Goal: Task Accomplishment & Management: Manage account settings

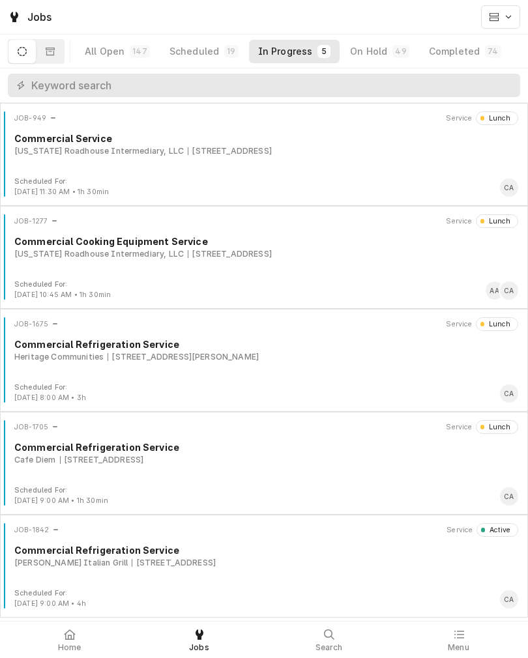
click at [165, 582] on div "JOB-1842 Service Active Commercial Refrigeration Service Carrabba’s Italian Gri…" at bounding box center [263, 555] width 517 height 65
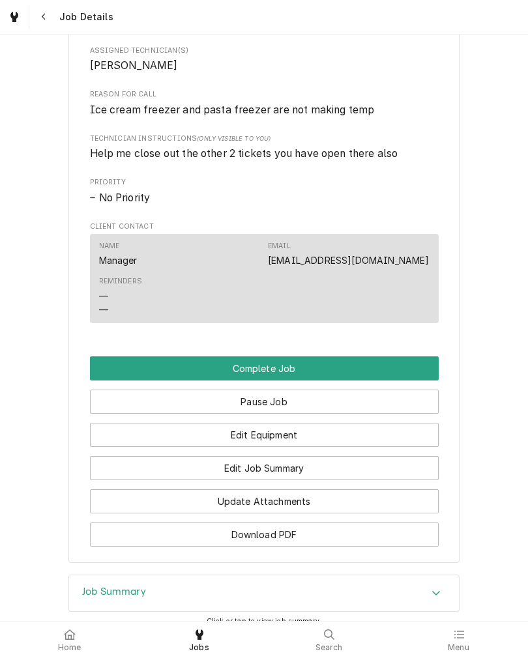
scroll to position [735, 0]
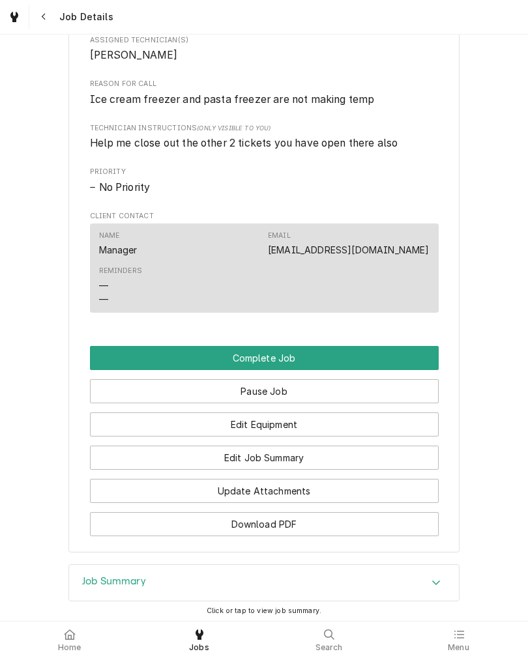
click at [343, 470] on button "Edit Job Summary" at bounding box center [264, 458] width 349 height 24
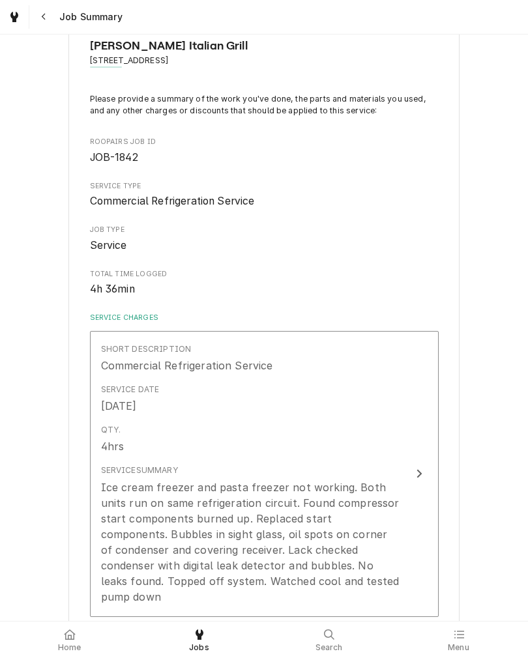
scroll to position [44, 0]
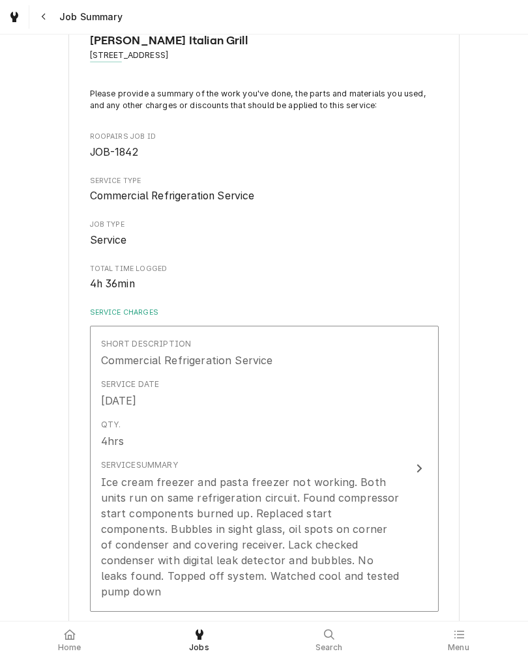
click at [402, 453] on button "Short Description Commercial Refrigeration Service Service Date [DATE] Qty. 4hr…" at bounding box center [264, 469] width 349 height 286
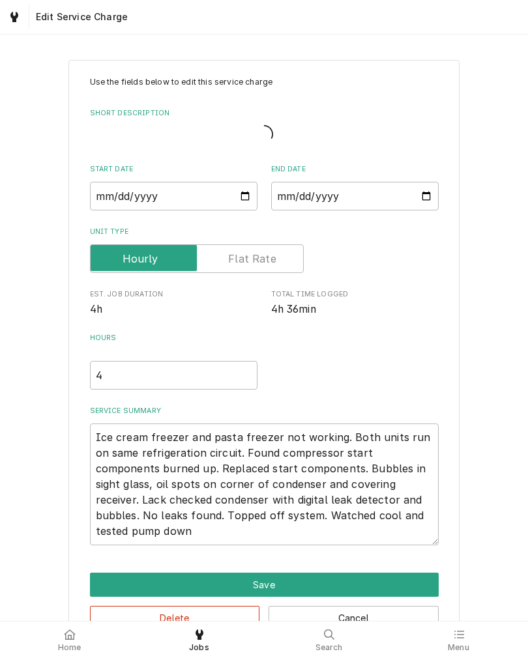
type textarea "x"
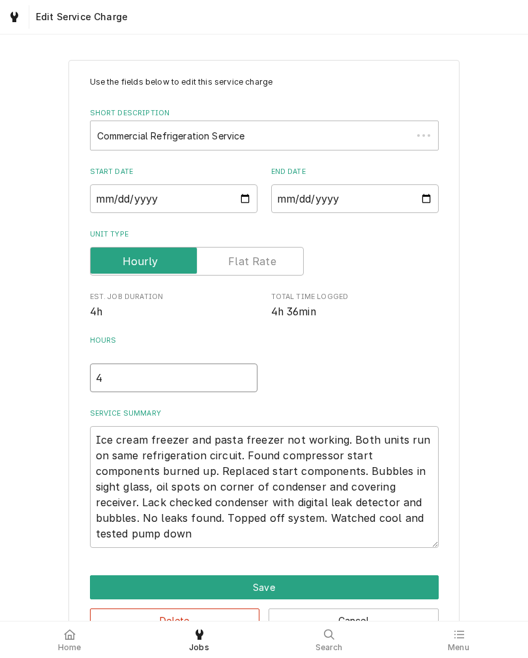
click at [206, 392] on input "4" at bounding box center [173, 377] width 167 height 29
type textarea "x"
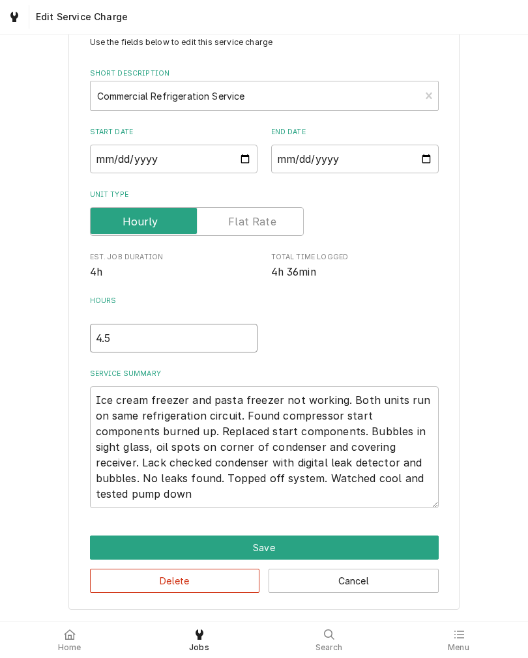
scroll to position [45, 0]
type input "4.5"
click at [467, 335] on div "Use the fields below to edit this service charge Short Description Commercial R…" at bounding box center [264, 314] width 528 height 612
click at [374, 549] on button "Save" at bounding box center [264, 547] width 349 height 24
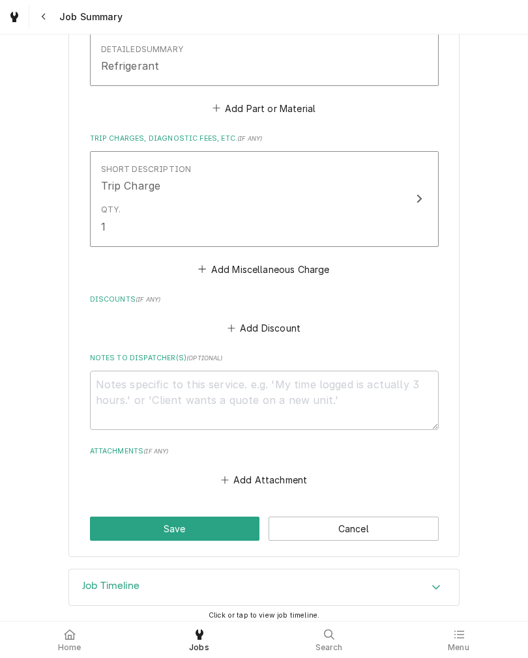
scroll to position [1034, 0]
click at [209, 522] on button "Save" at bounding box center [175, 529] width 170 height 24
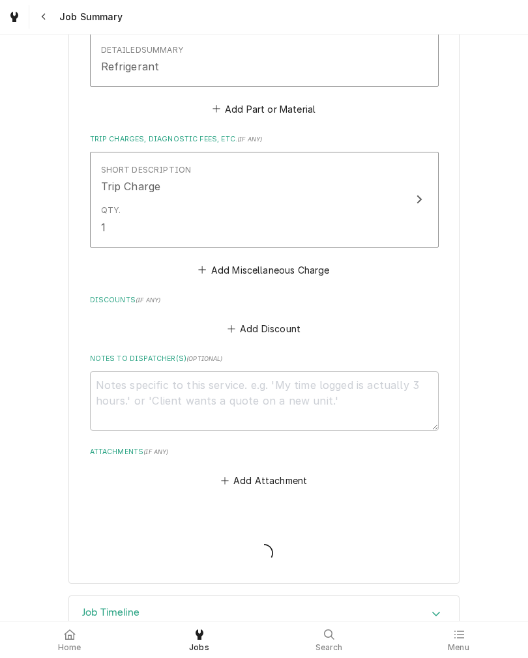
type textarea "x"
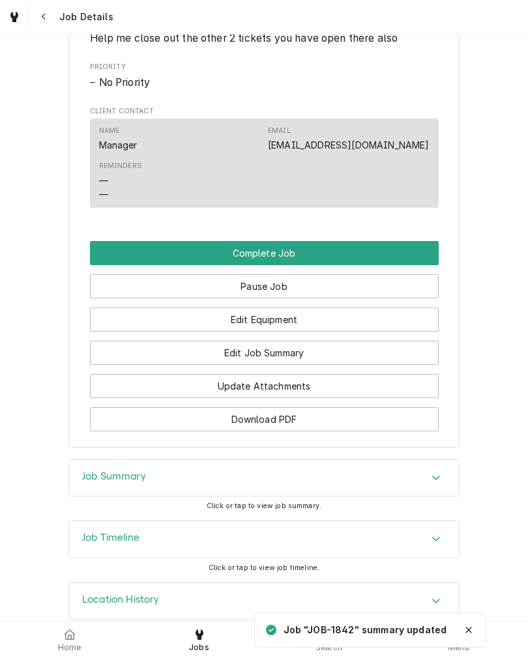
scroll to position [843, 0]
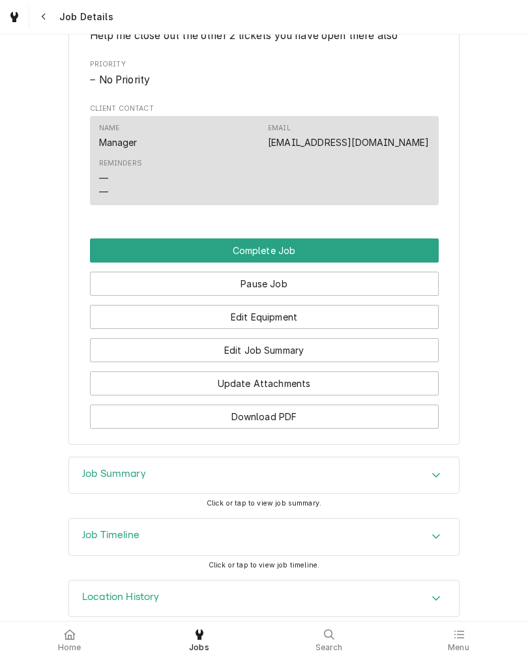
click at [353, 329] on button "Edit Equipment" at bounding box center [264, 317] width 349 height 24
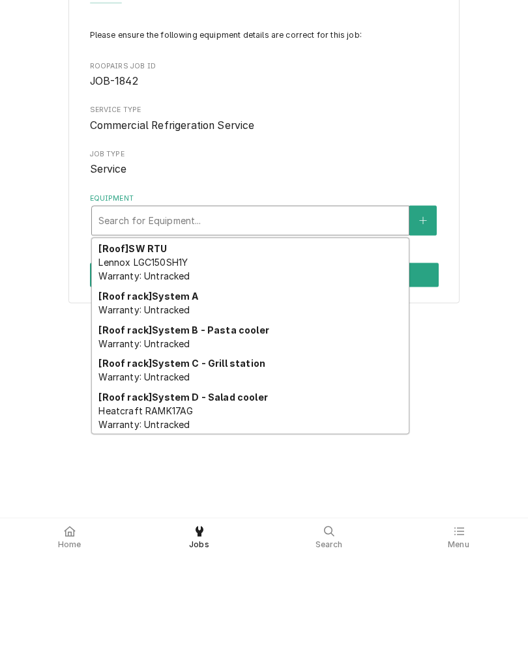
scroll to position [378, 0]
click at [217, 389] on div "[Roof rack] System A Warranty: Untracked" at bounding box center [250, 406] width 317 height 34
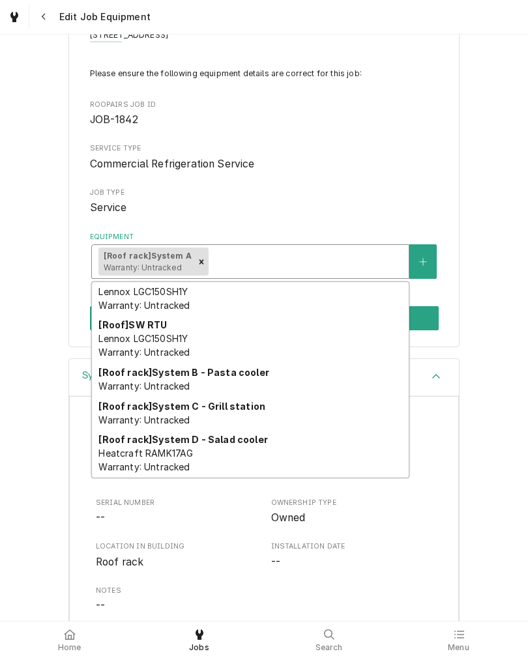
scroll to position [345, 0]
click at [457, 167] on div "Carrabba’s Italian Grill 14520 W Maple Rd, Omaha, Ne 68116 Please ensure the fo…" at bounding box center [263, 171] width 391 height 352
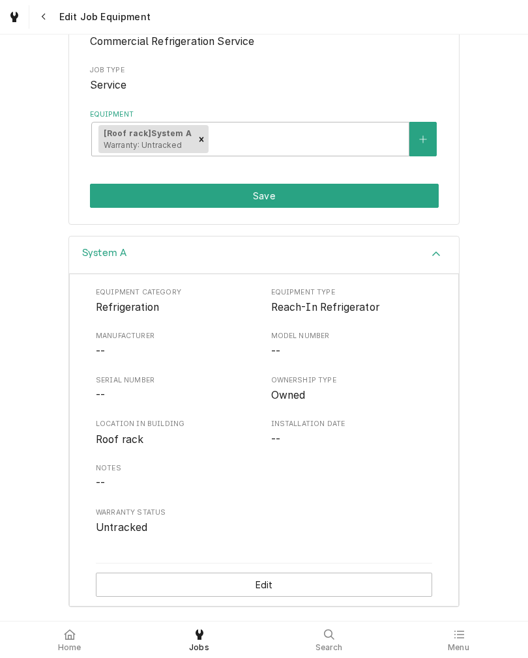
scroll to position [192, 0]
click at [305, 588] on button "Edit" at bounding box center [264, 585] width 336 height 24
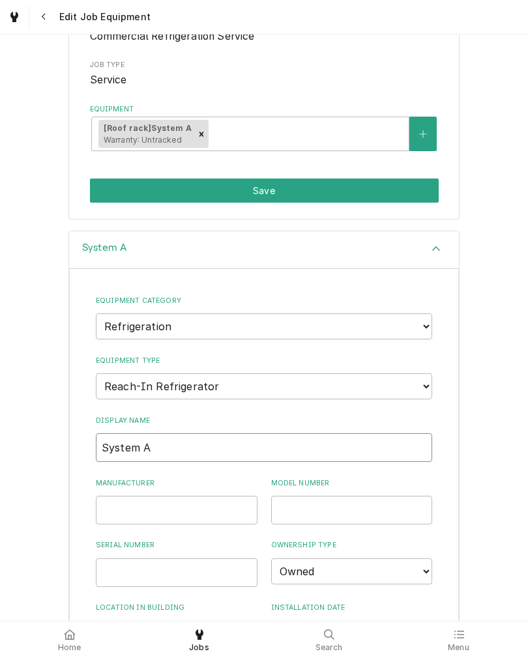
click at [251, 442] on input "System A" at bounding box center [264, 447] width 336 height 29
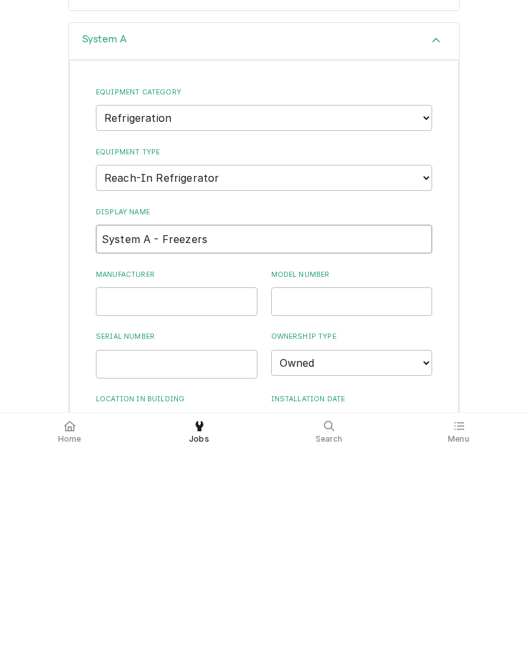
type input "System A - Freezers"
click at [470, 330] on div "System A Equipment Category Choose equipment category... Ice Machines Refrigera…" at bounding box center [264, 559] width 528 height 656
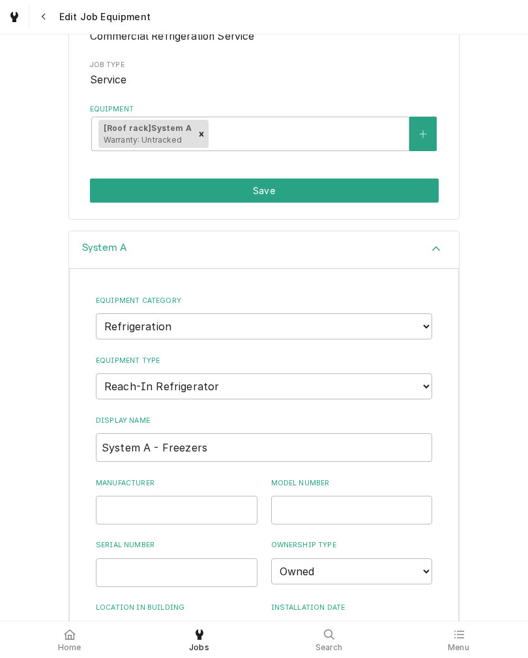
click at [370, 192] on button "Save" at bounding box center [264, 190] width 349 height 24
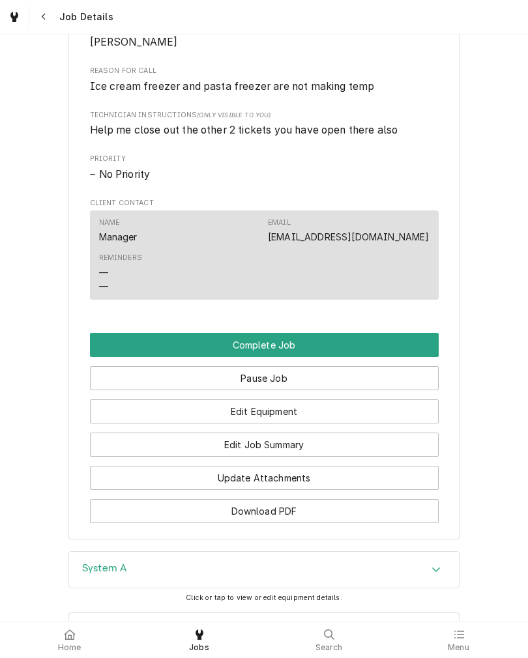
scroll to position [750, 0]
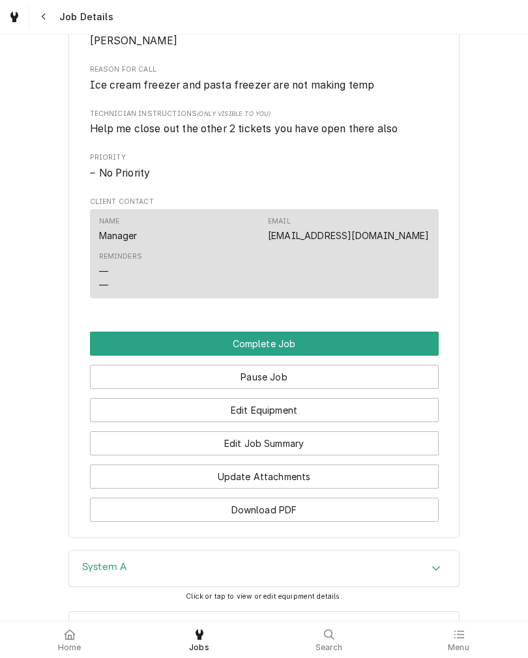
click at [308, 455] on button "Edit Job Summary" at bounding box center [264, 443] width 349 height 24
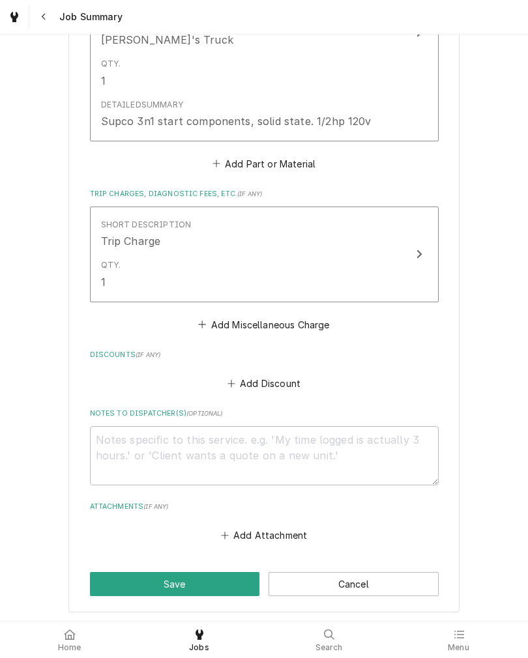
scroll to position [979, 0]
click at [405, 573] on button "Cancel" at bounding box center [353, 585] width 170 height 24
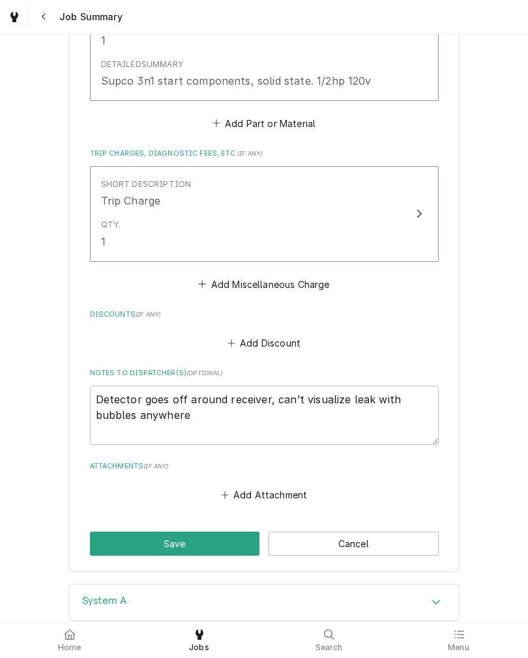
scroll to position [1023, 0]
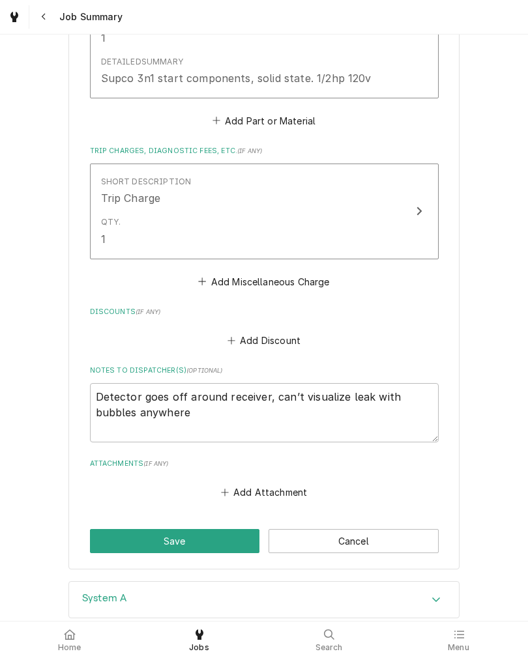
click at [198, 541] on button "Save" at bounding box center [175, 541] width 170 height 24
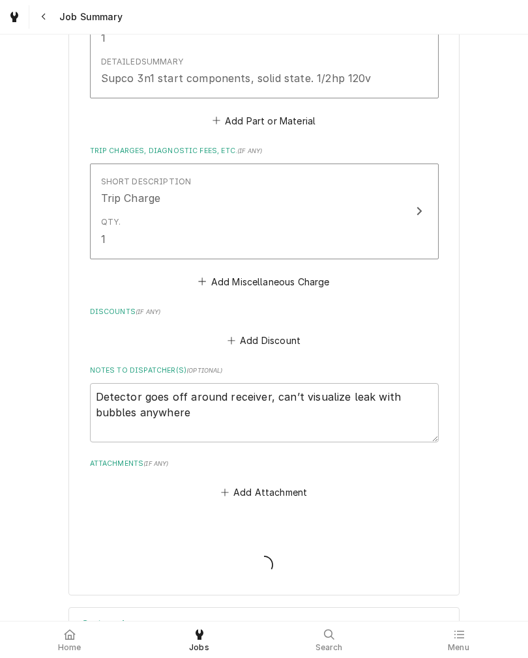
type textarea "x"
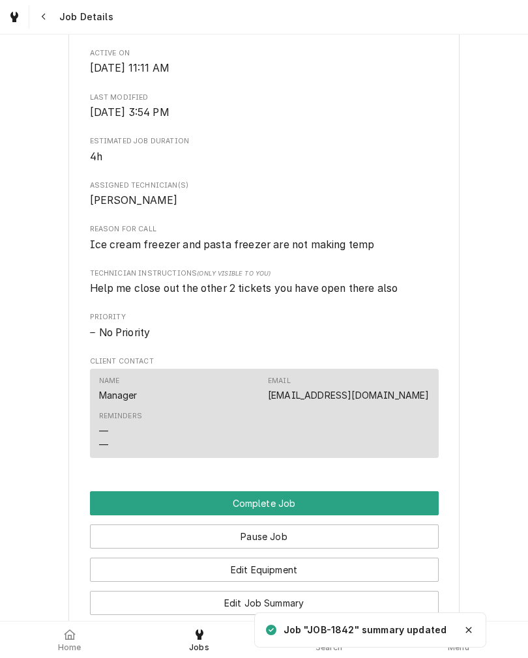
scroll to position [591, 0]
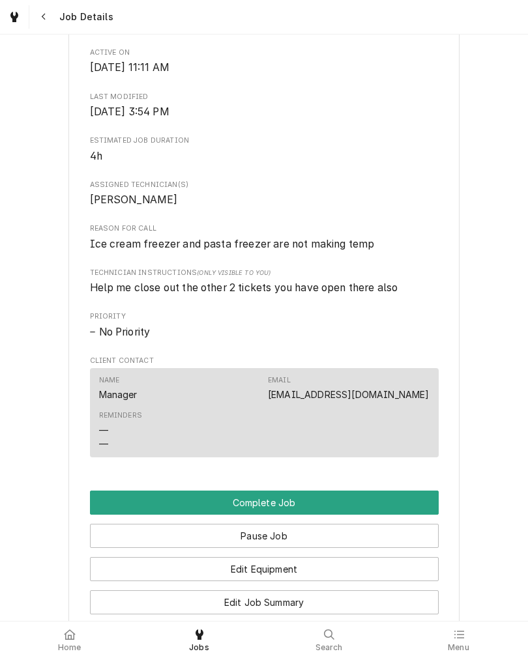
click at [74, 631] on icon at bounding box center [70, 634] width 12 height 10
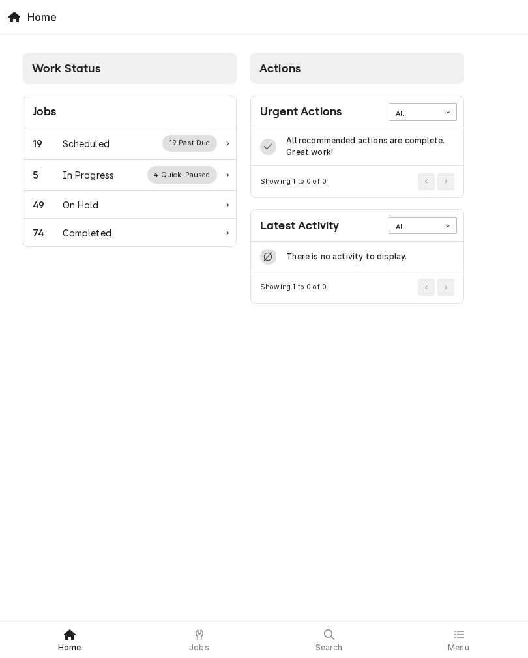
click at [121, 154] on div "19 Scheduled 19 Past Due" at bounding box center [129, 143] width 212 height 31
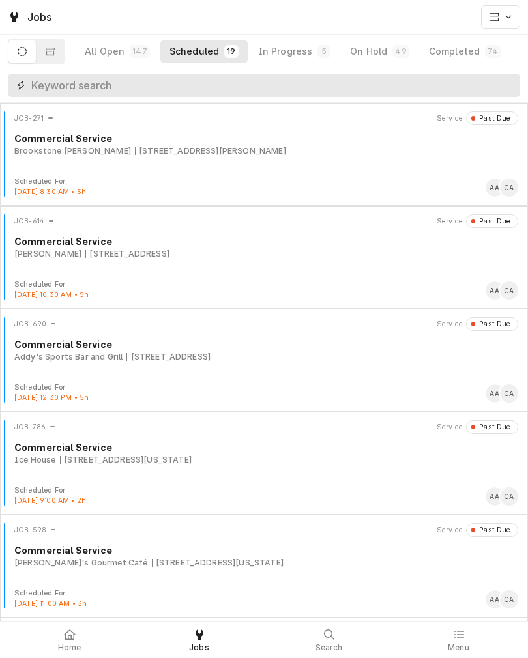
click at [195, 87] on input "Dynamic Content Wrapper" at bounding box center [272, 85] width 482 height 23
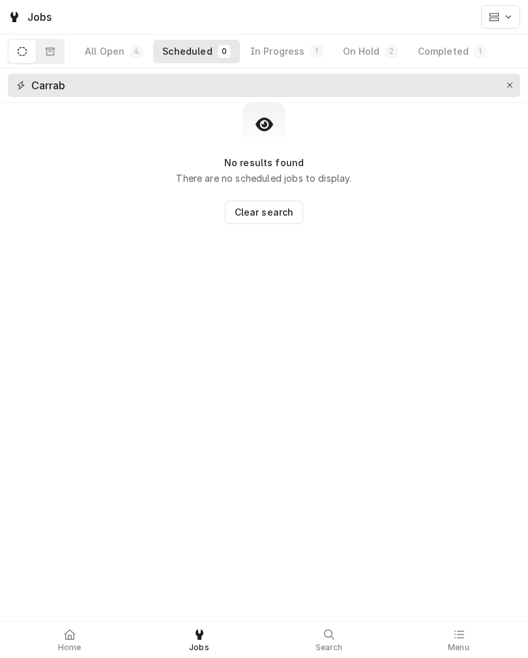
type input "Carrab"
click at [366, 51] on div "On Hold" at bounding box center [361, 51] width 37 height 13
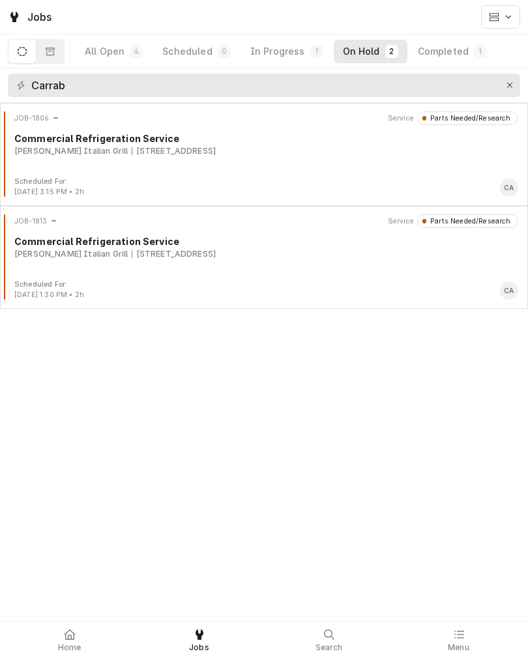
click at [267, 273] on div "JOB-1813 Service Parts Needed/Research Commercial Refrigeration Service Carrabb…" at bounding box center [263, 246] width 517 height 65
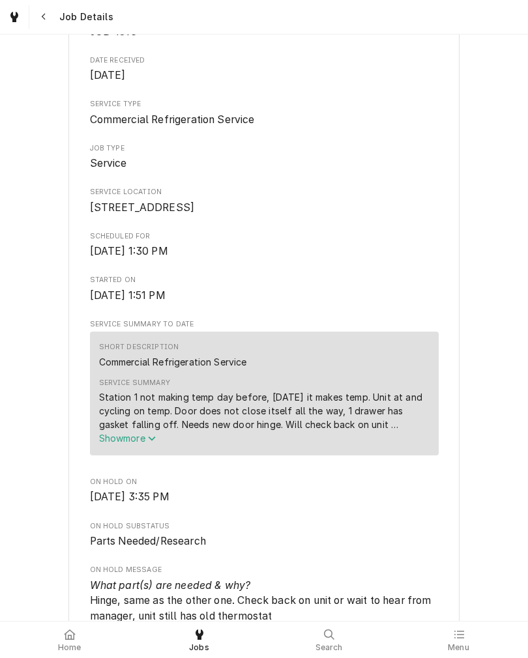
scroll to position [162, 0]
click at [142, 444] on button "Show more" at bounding box center [264, 438] width 330 height 14
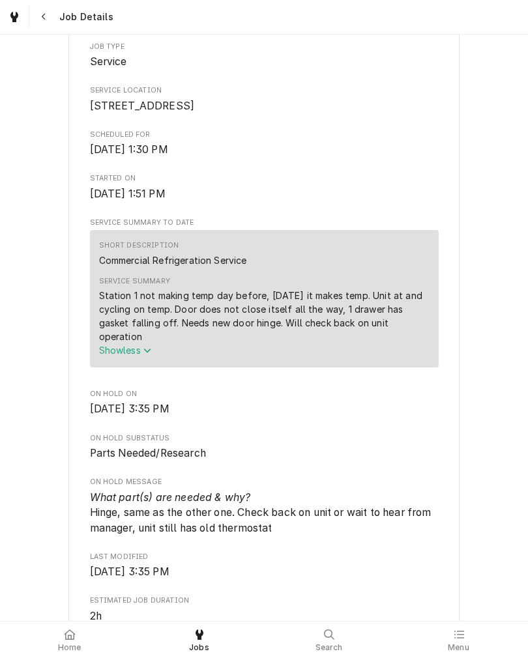
scroll to position [265, 0]
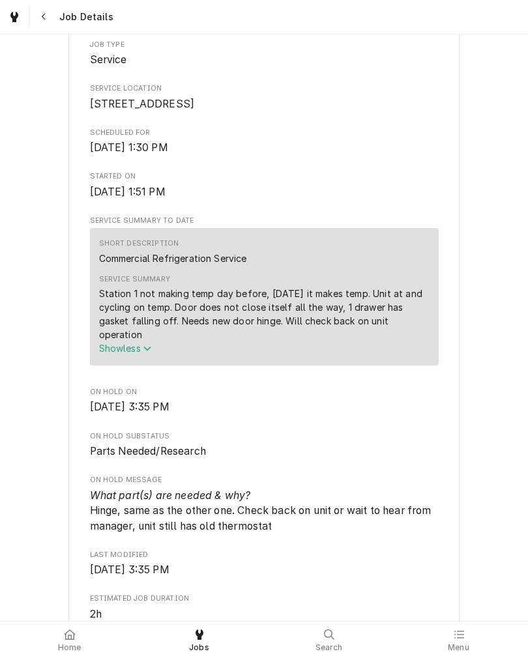
click at [64, 633] on icon at bounding box center [70, 634] width 12 height 10
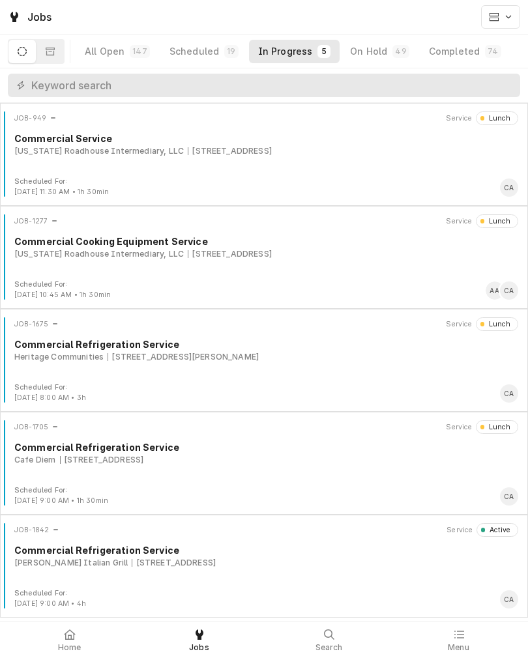
click at [304, 559] on div "[PERSON_NAME] Italian Grill [STREET_ADDRESS]" at bounding box center [266, 563] width 504 height 12
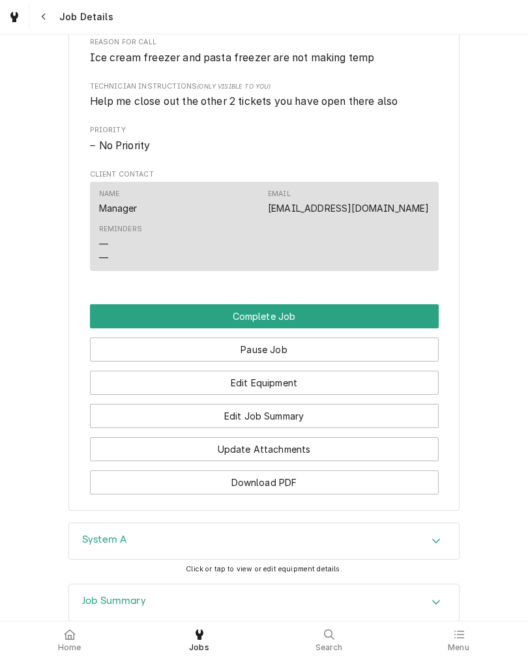
scroll to position [778, 0]
click at [364, 328] on button "Complete Job" at bounding box center [264, 316] width 349 height 24
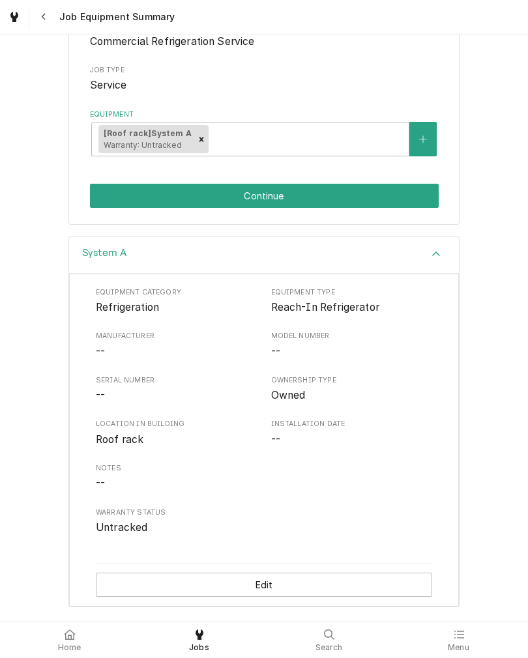
scroll to position [192, 0]
click at [337, 586] on button "Edit" at bounding box center [264, 585] width 336 height 24
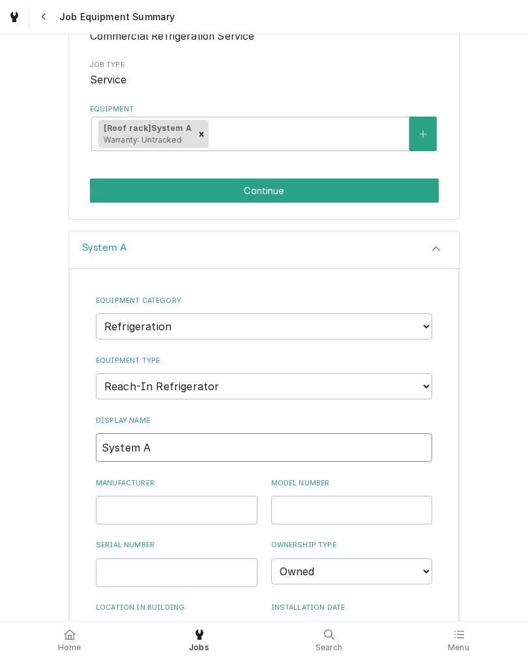
click at [259, 444] on input "System A" at bounding box center [264, 447] width 336 height 29
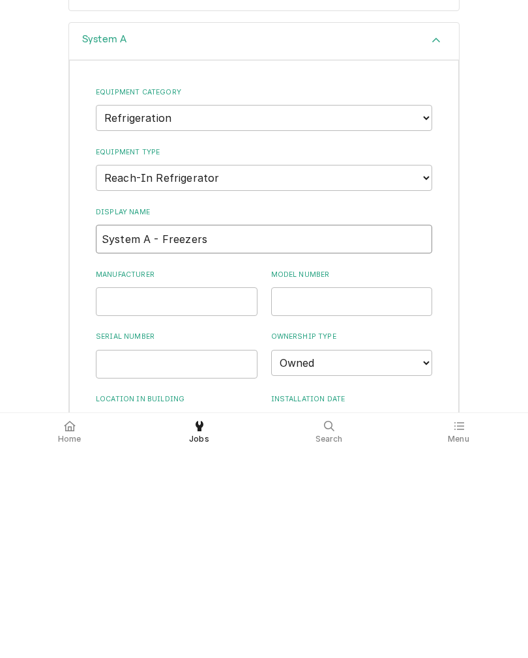
type input "System A - Freezers"
click at [496, 353] on div "System A Equipment Category Choose equipment category... Ice Machines Refrigera…" at bounding box center [264, 559] width 528 height 656
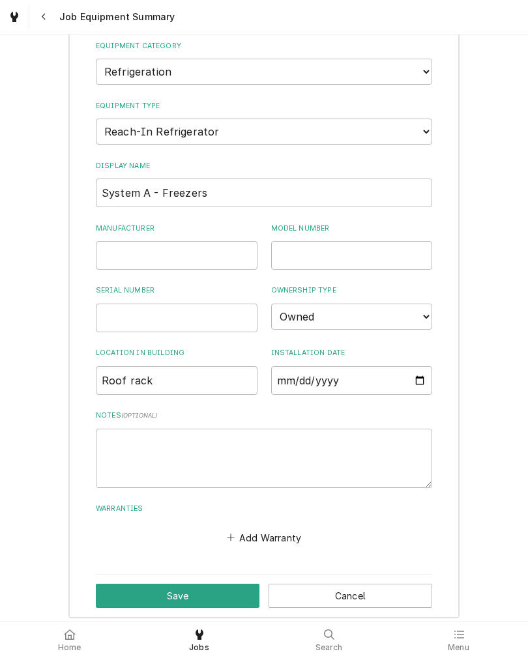
click at [198, 588] on button "Save" at bounding box center [178, 596] width 164 height 24
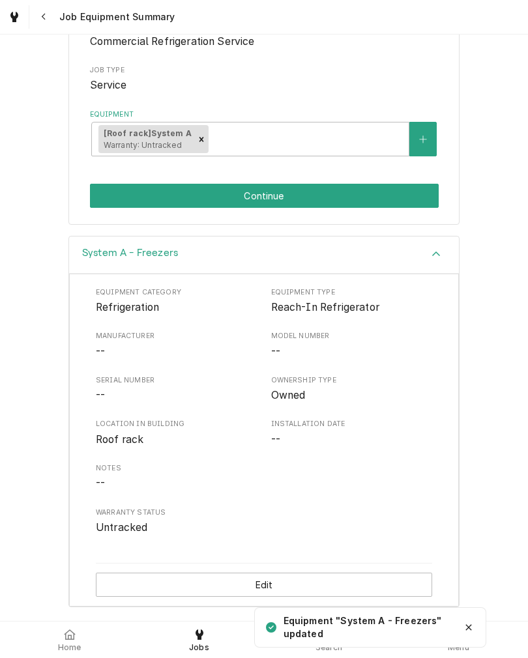
click at [326, 186] on button "Continue" at bounding box center [264, 196] width 349 height 24
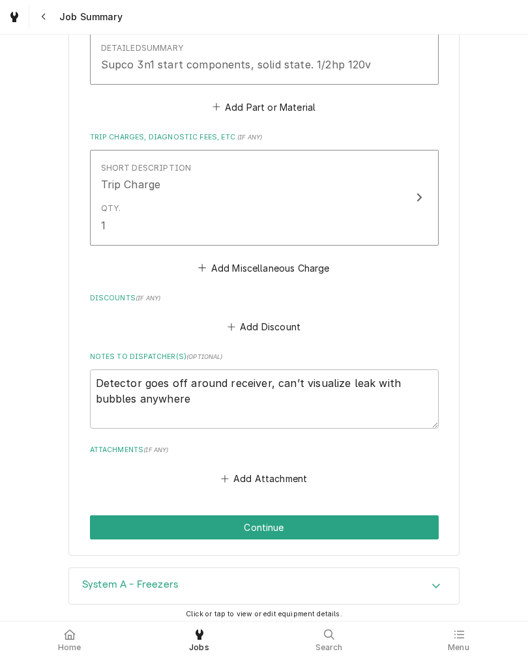
scroll to position [1047, 0]
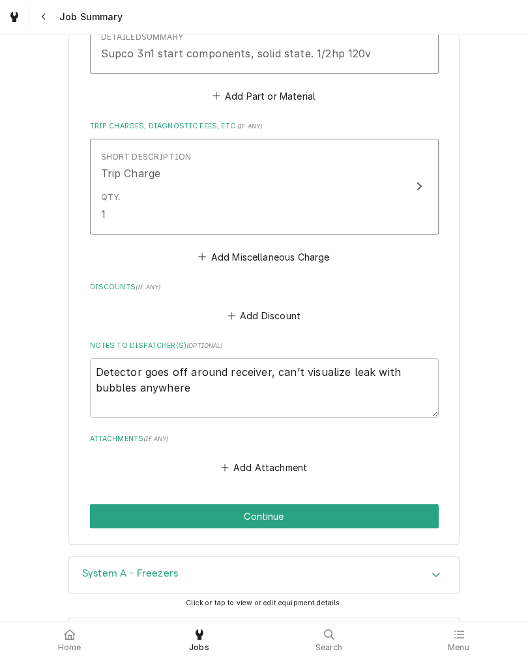
click at [300, 511] on button "Continue" at bounding box center [264, 516] width 349 height 24
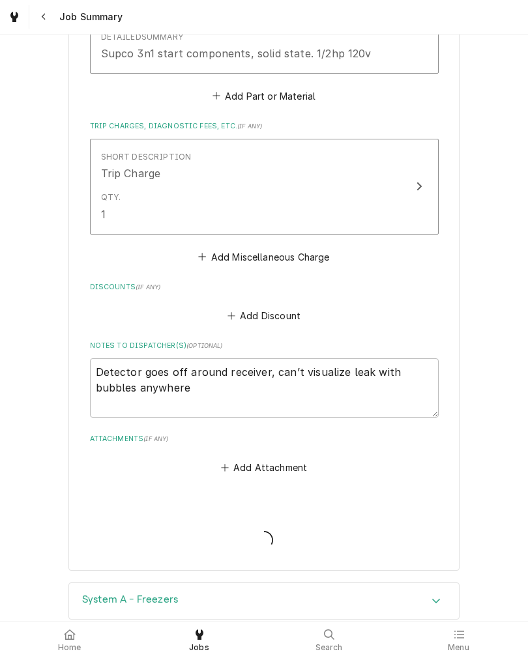
type textarea "x"
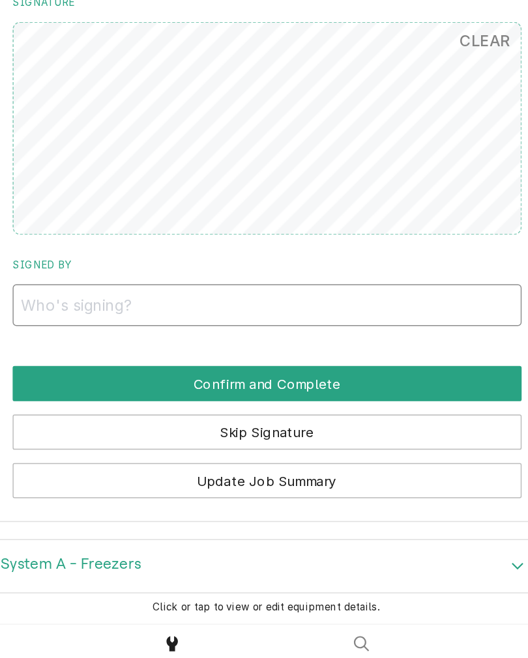
click at [90, 388] on input "Signed By" at bounding box center [264, 402] width 349 height 29
type input "[PERSON_NAME]"
click at [90, 444] on button "Confirm and Complete" at bounding box center [264, 456] width 349 height 24
